Goal: Information Seeking & Learning: Learn about a topic

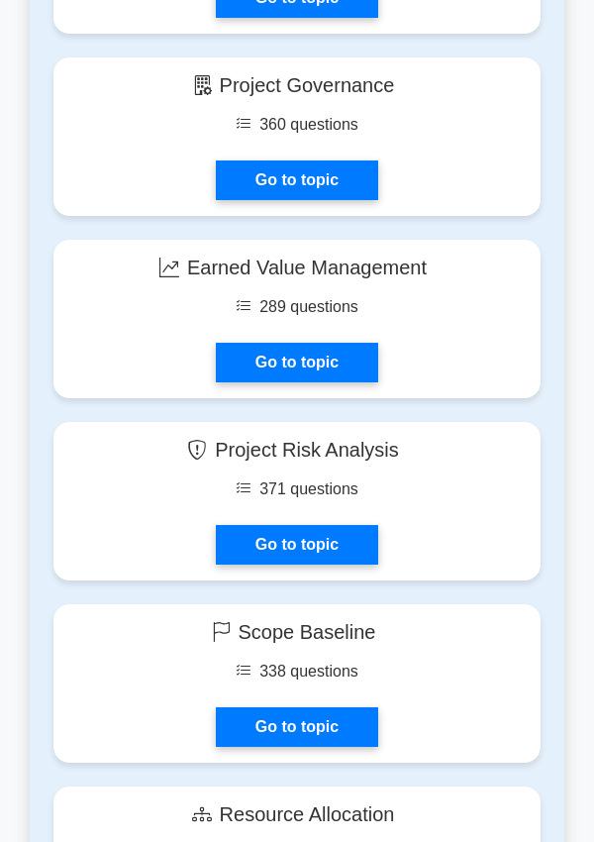
scroll to position [4533, 0]
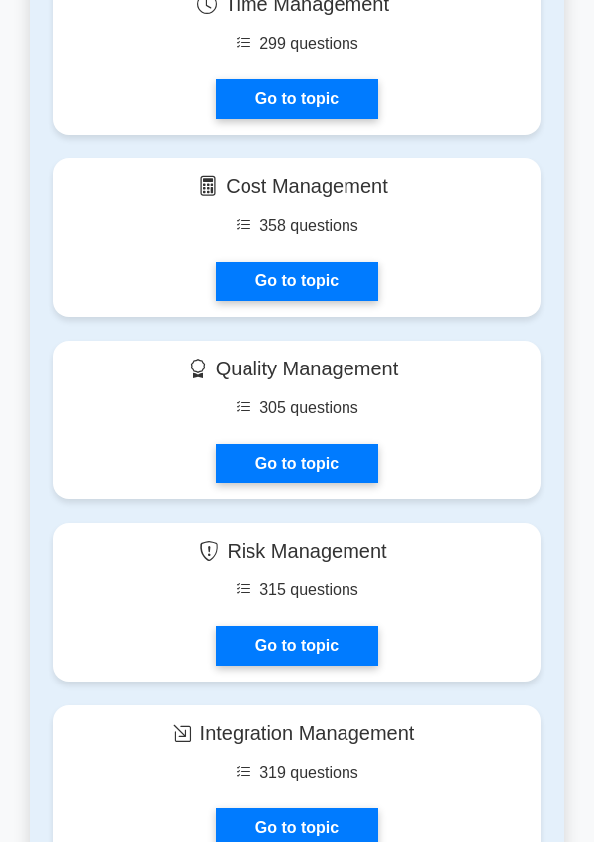
scroll to position [1704, 0]
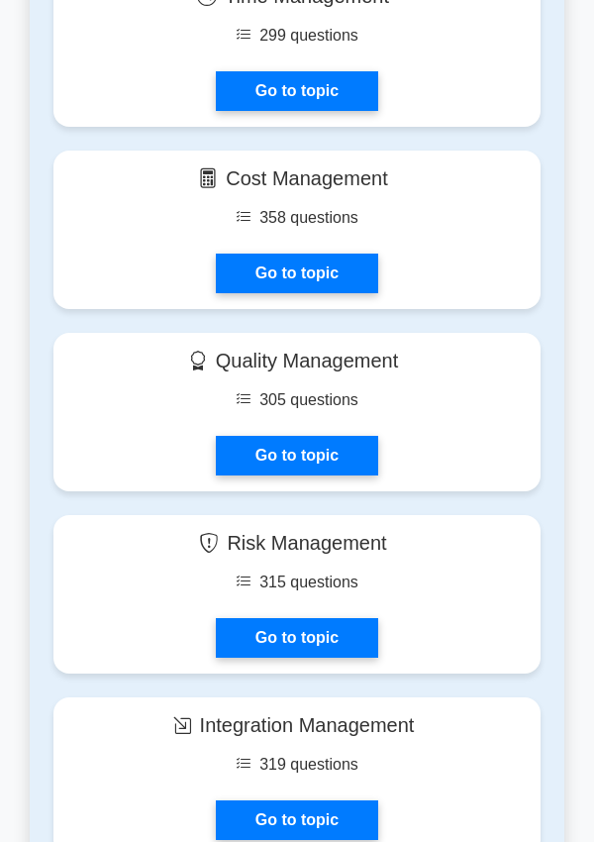
click at [328, 101] on link "Go to topic" at bounding box center [297, 91] width 162 height 40
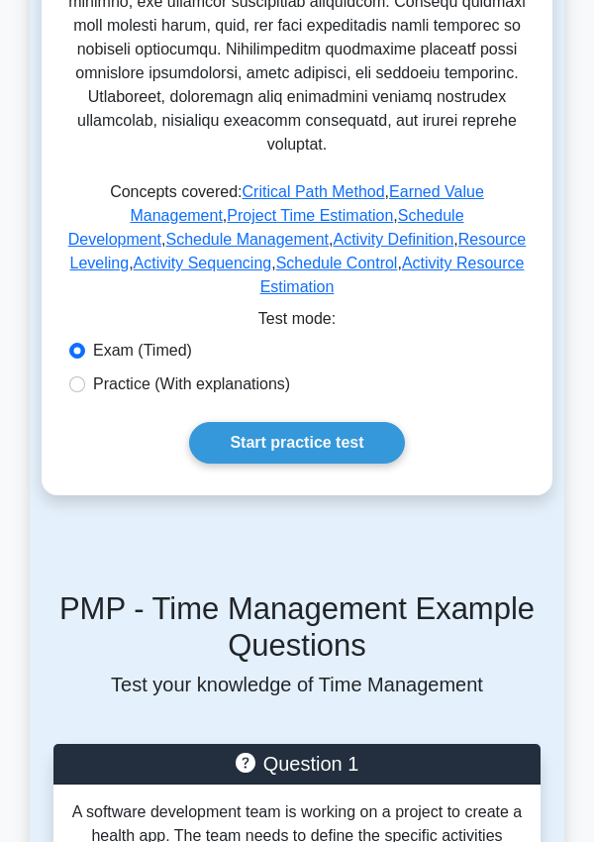
scroll to position [1087, 0]
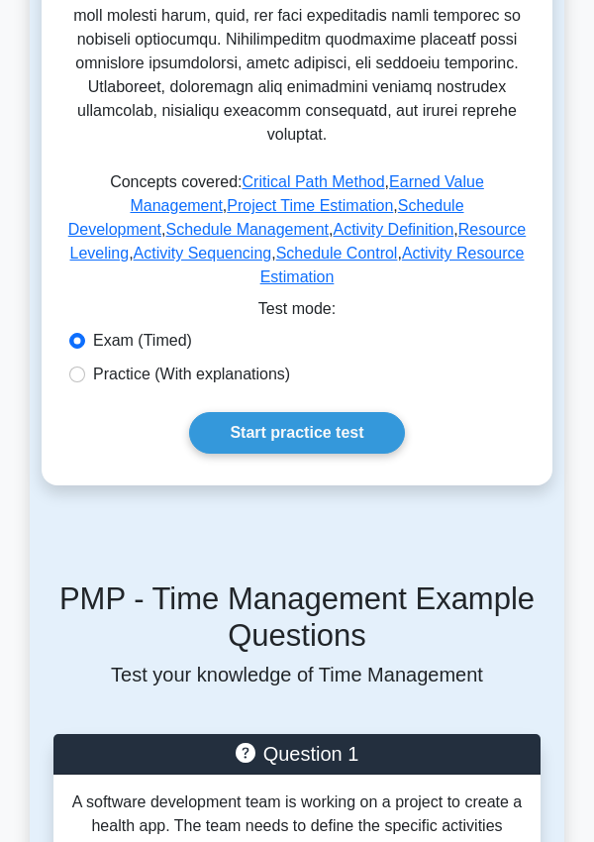
click at [331, 412] on link "Start practice test" at bounding box center [296, 433] width 215 height 42
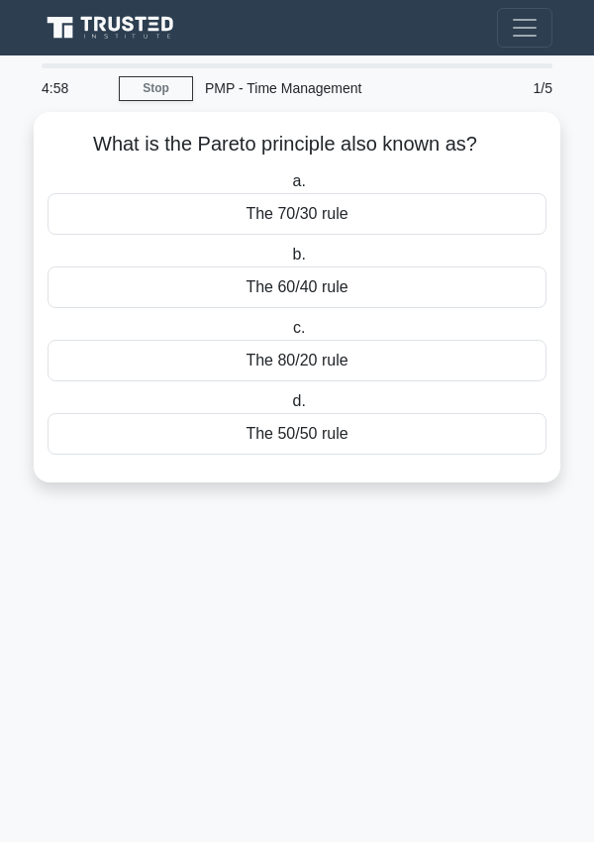
click at [431, 220] on div "The 70/30 rule" at bounding box center [297, 214] width 499 height 42
click at [288, 188] on input "a. The 70/30 rule" at bounding box center [288, 181] width 0 height 13
